Goal: Task Accomplishment & Management: Complete application form

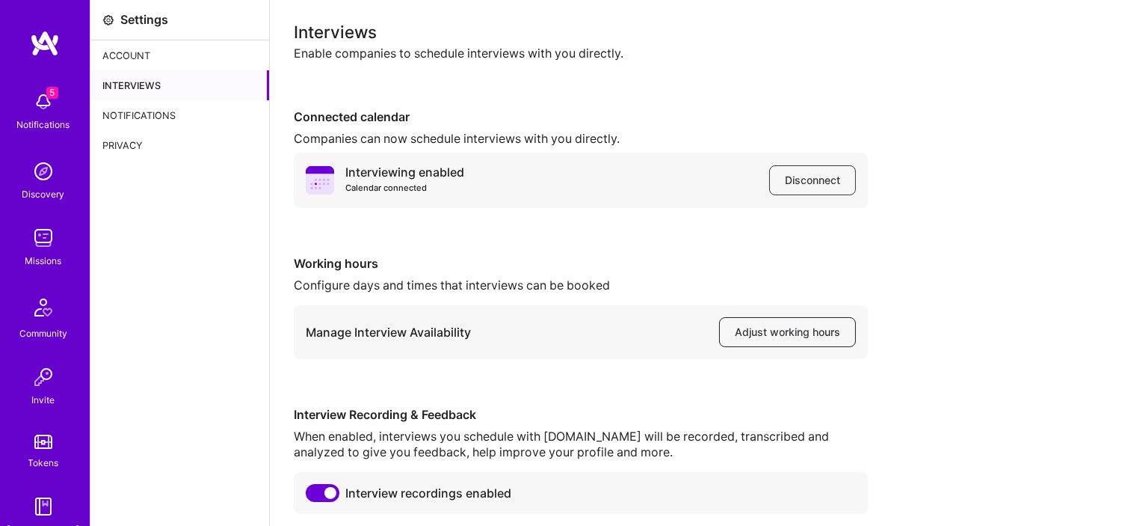
click at [744, 342] on button "Adjust working hours" at bounding box center [787, 332] width 137 height 30
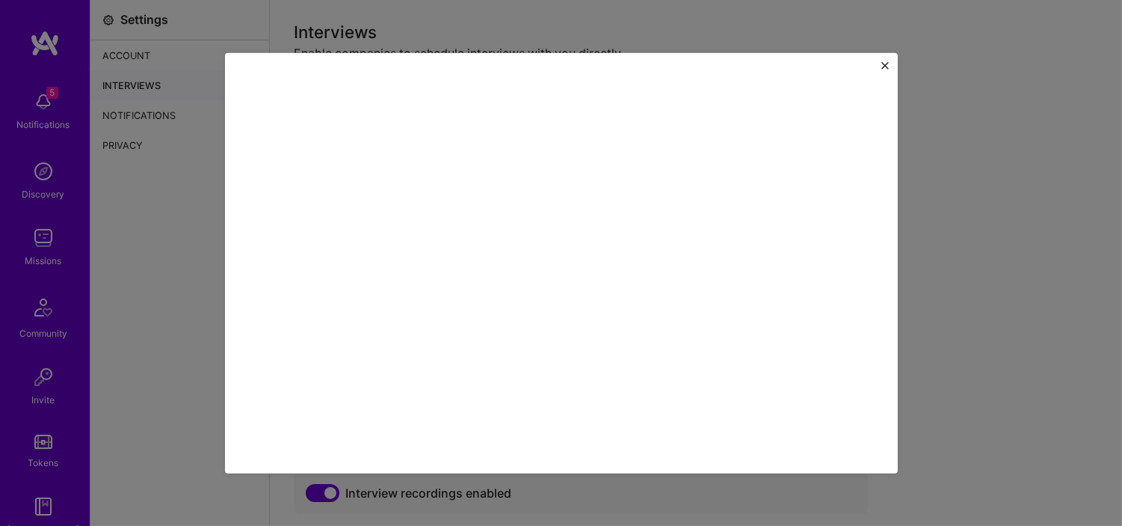
click at [884, 52] on div at bounding box center [561, 262] width 673 height 420
click at [890, 66] on div at bounding box center [561, 262] width 673 height 420
click at [884, 61] on img "Close" at bounding box center [884, 64] width 7 height 7
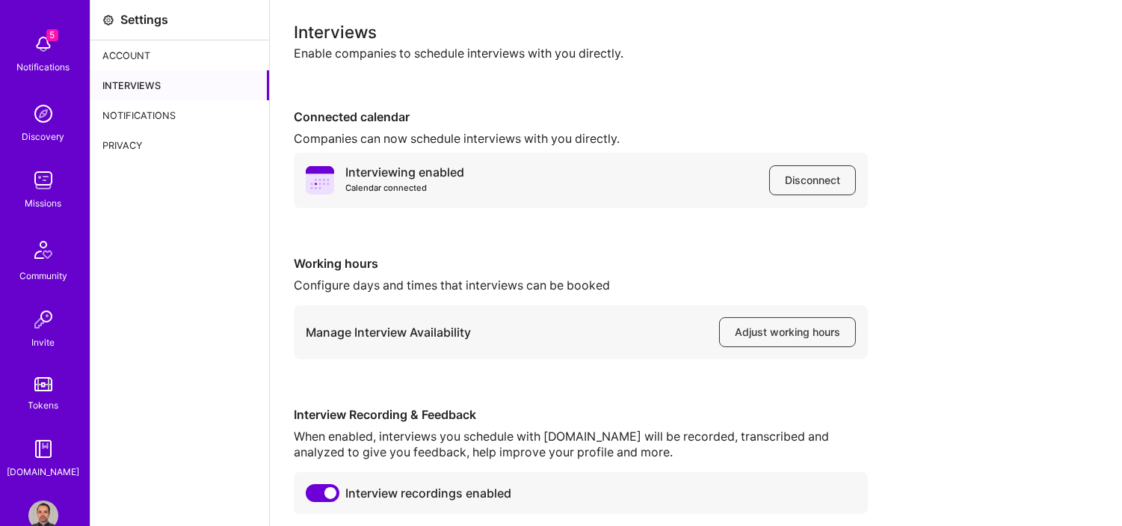
scroll to position [91, 0]
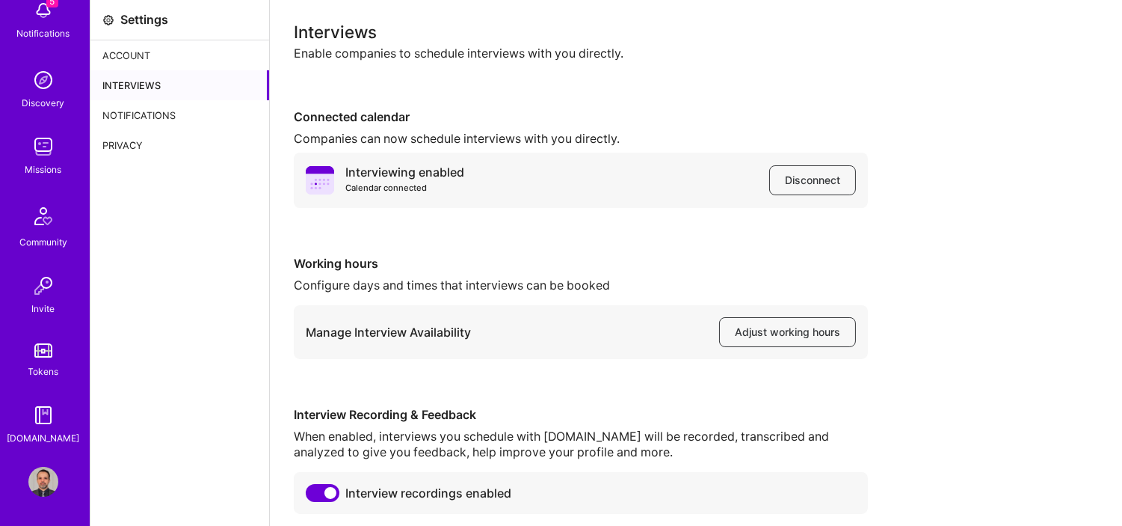
click at [38, 489] on img at bounding box center [43, 482] width 30 height 30
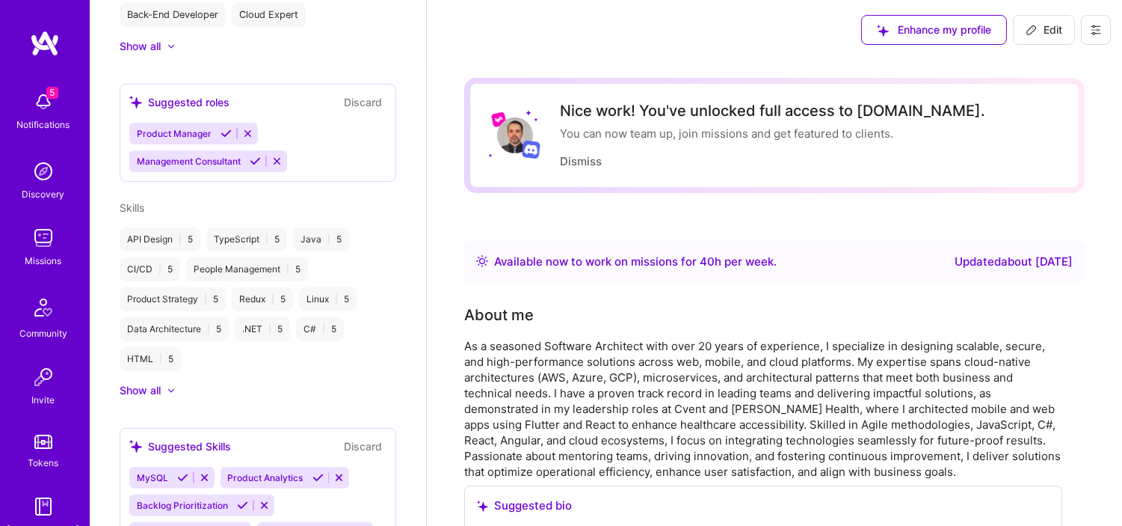
scroll to position [943, 0]
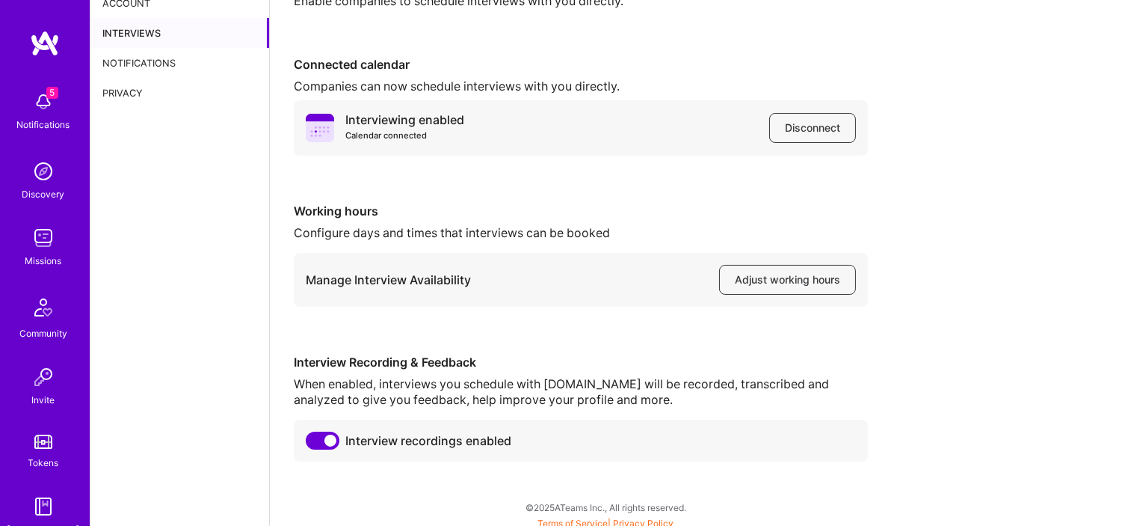
scroll to position [60, 0]
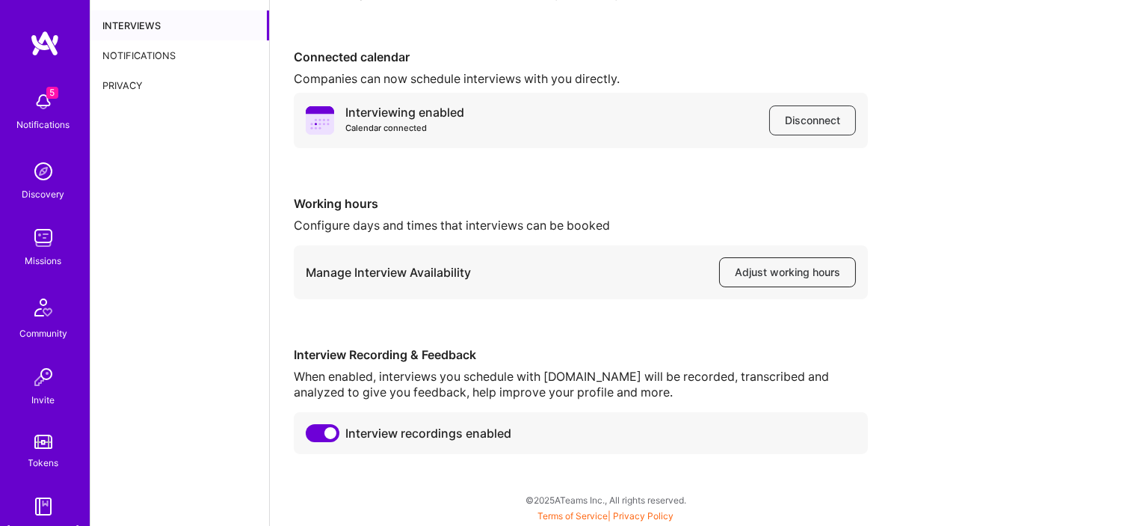
click at [760, 273] on span "Adjust working hours" at bounding box center [787, 272] width 105 height 15
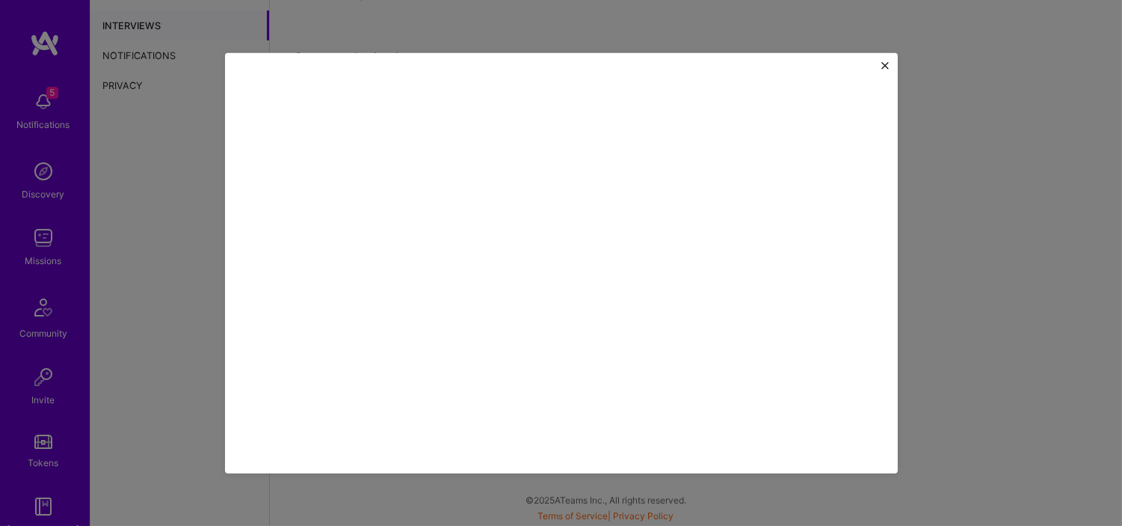
click at [892, 67] on div at bounding box center [561, 262] width 673 height 420
click at [888, 66] on div at bounding box center [561, 262] width 673 height 420
click at [884, 64] on img "Close" at bounding box center [884, 64] width 7 height 7
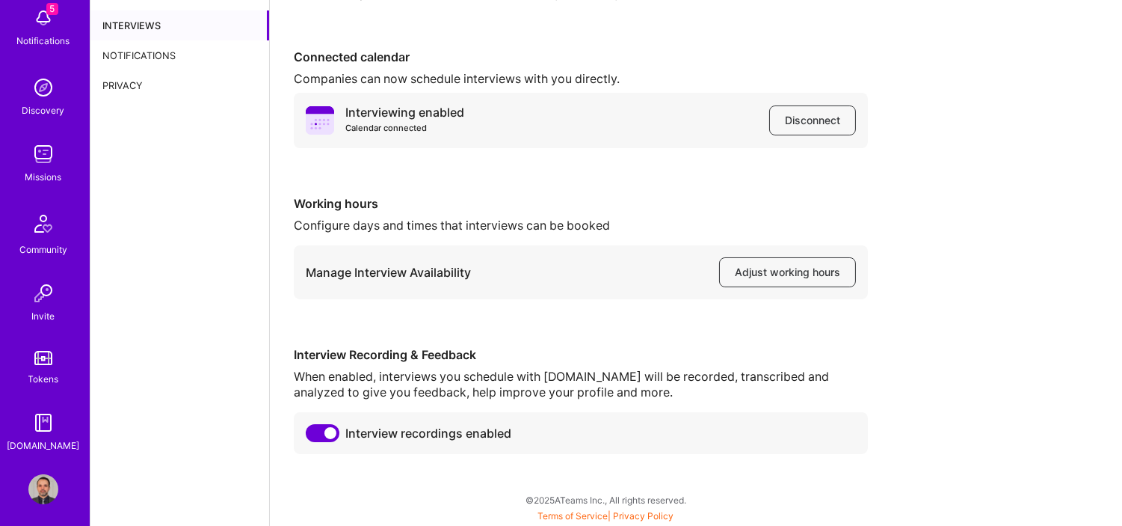
scroll to position [91, 0]
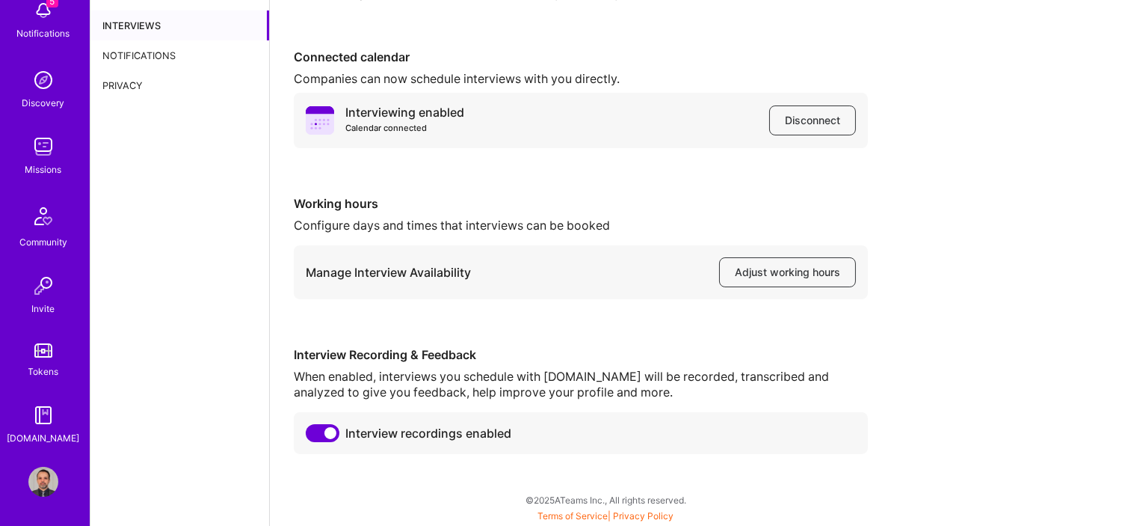
click at [31, 486] on img at bounding box center [43, 482] width 30 height 30
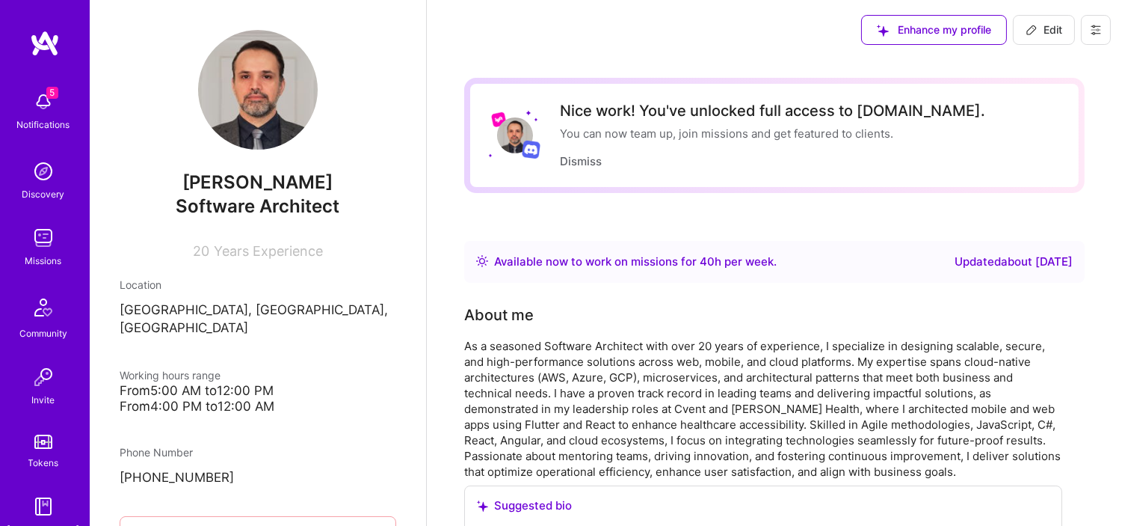
click at [34, 93] on img at bounding box center [43, 102] width 30 height 30
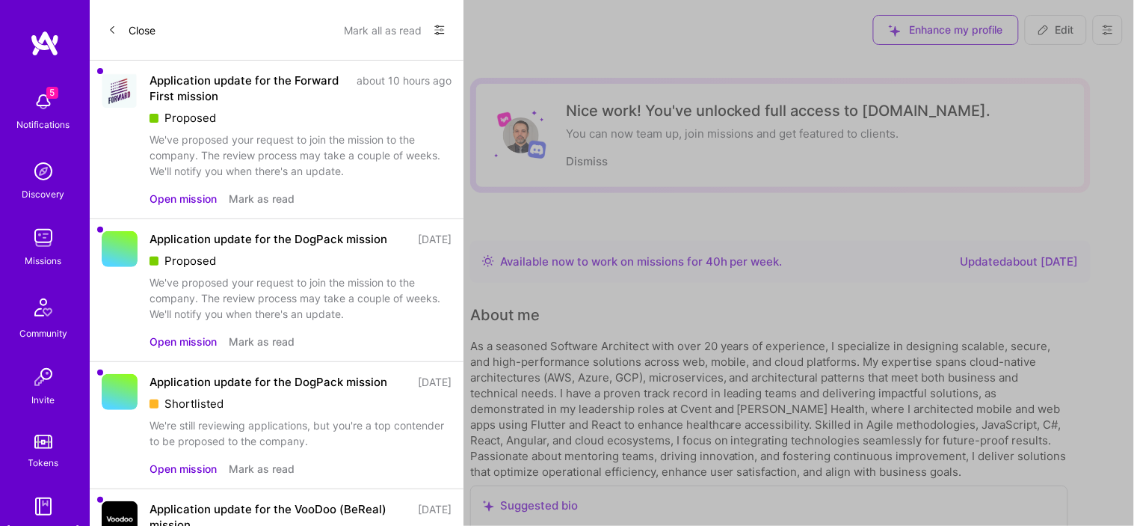
click at [198, 93] on div "Application update for the Forward First mission" at bounding box center [249, 88] width 198 height 31
click at [187, 193] on button "Open mission" at bounding box center [183, 199] width 67 height 16
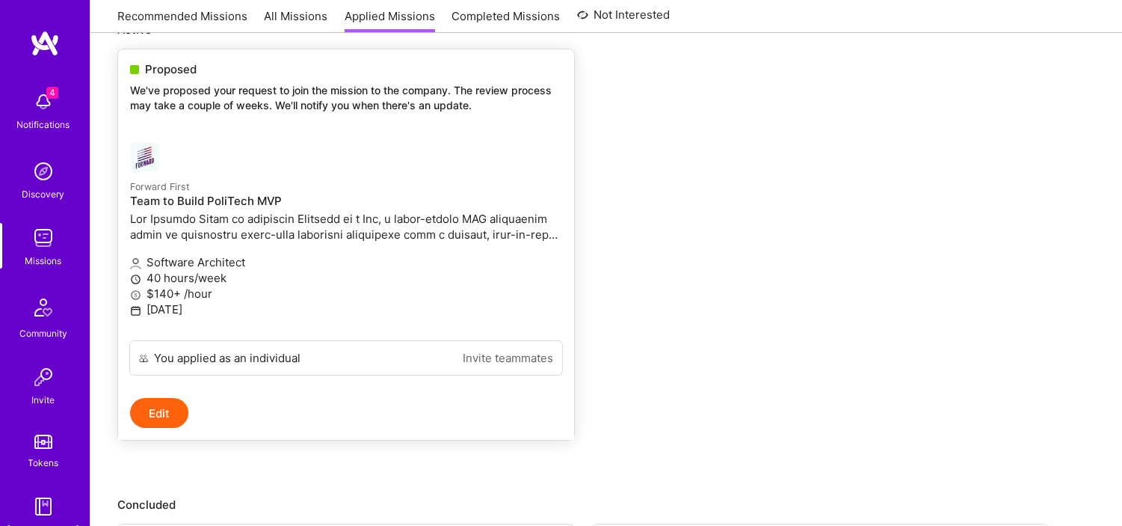
scroll to position [240, 0]
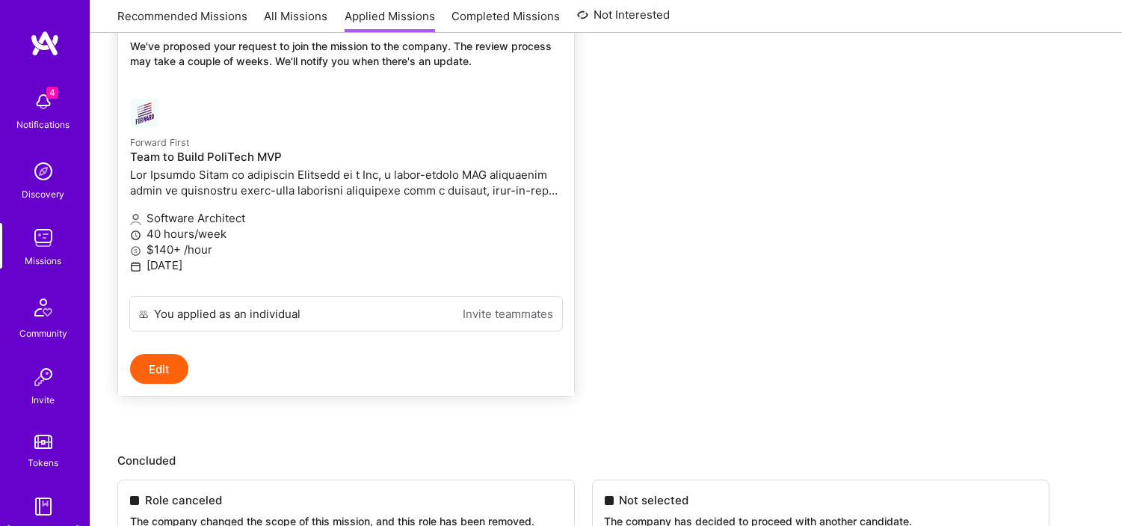
click at [244, 248] on p "$140+ /hour" at bounding box center [346, 249] width 432 height 16
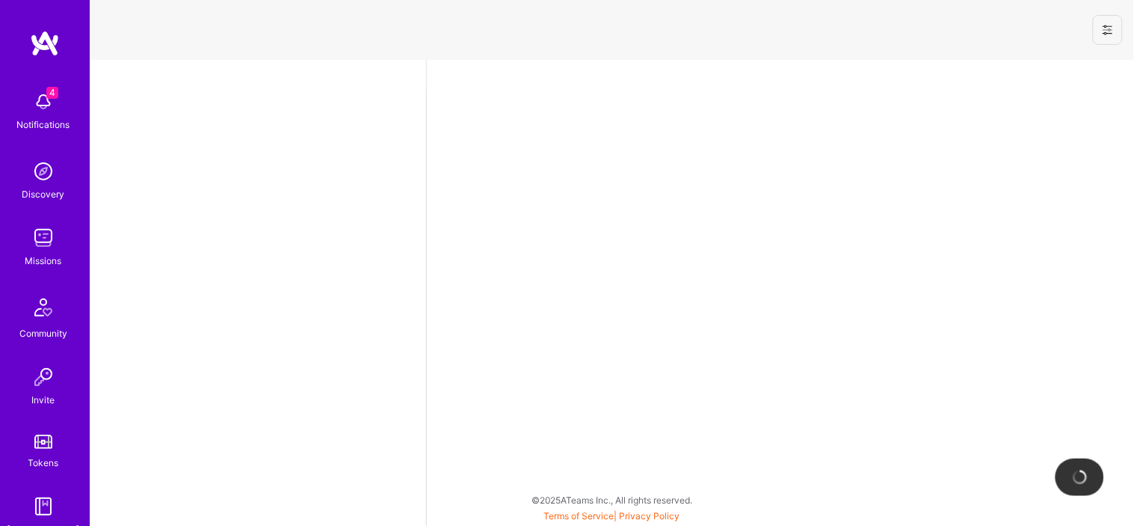
select select "CA"
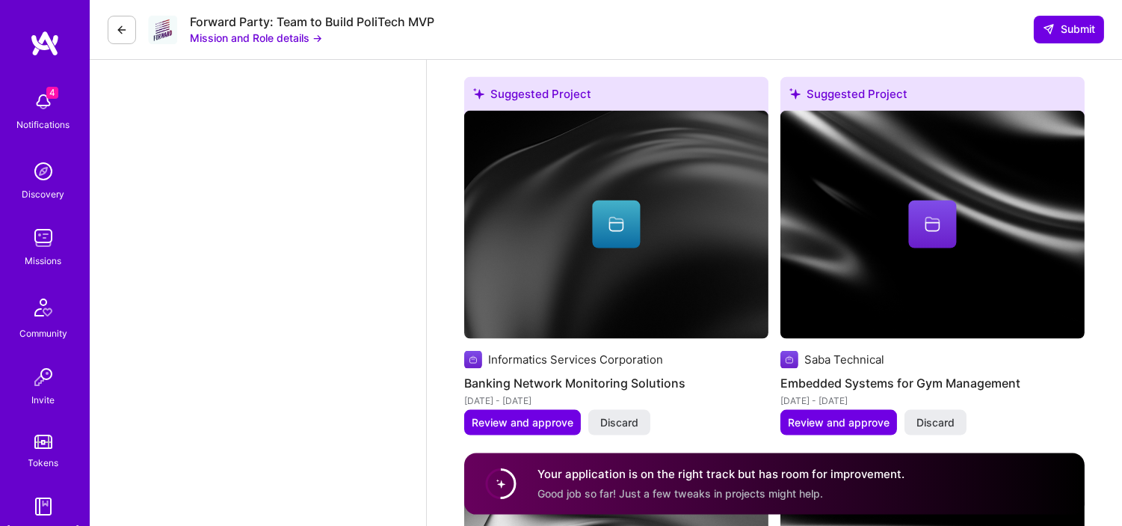
scroll to position [3592, 0]
